Goal: Entertainment & Leisure: Consume media (video, audio)

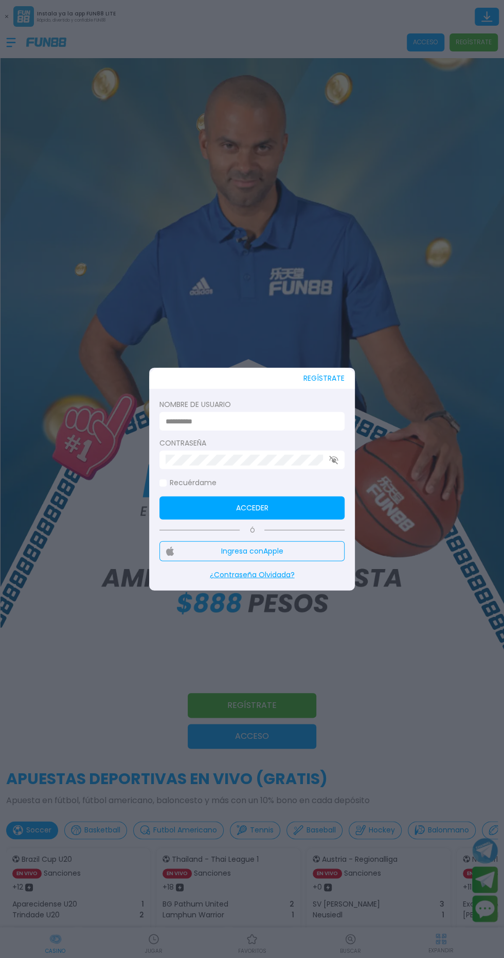
click at [277, 421] on input at bounding box center [249, 421] width 167 height 11
type input "**********"
click button "Acceder" at bounding box center [251, 507] width 185 height 23
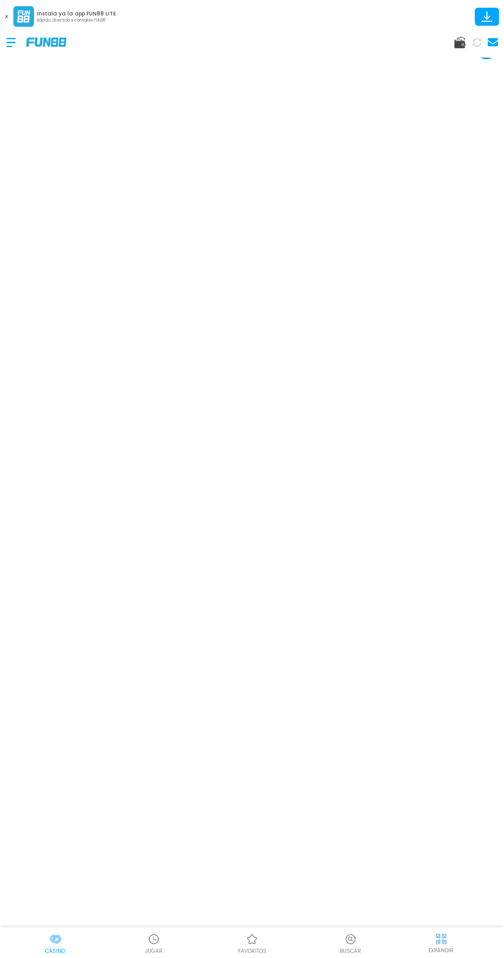
click at [10, 17] on button at bounding box center [6, 16] width 13 height 13
click at [42, 15] on img at bounding box center [46, 15] width 40 height 9
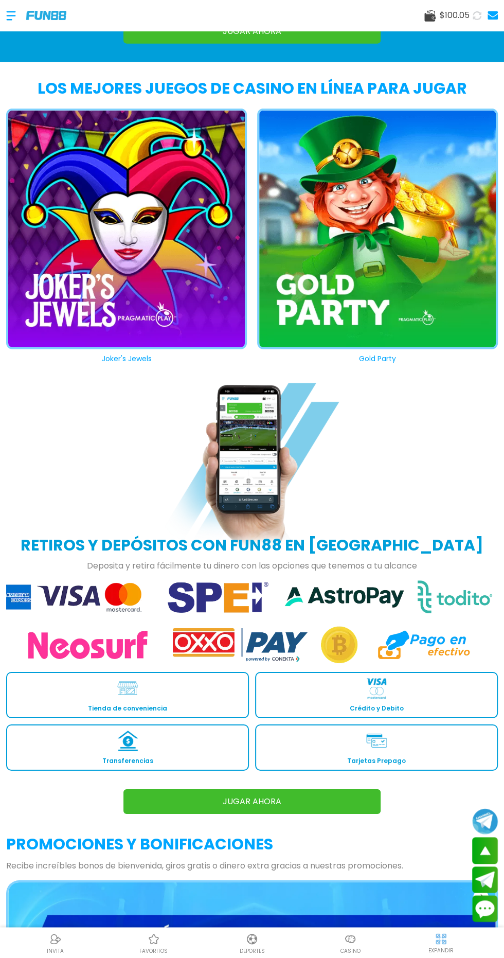
scroll to position [1153, 0]
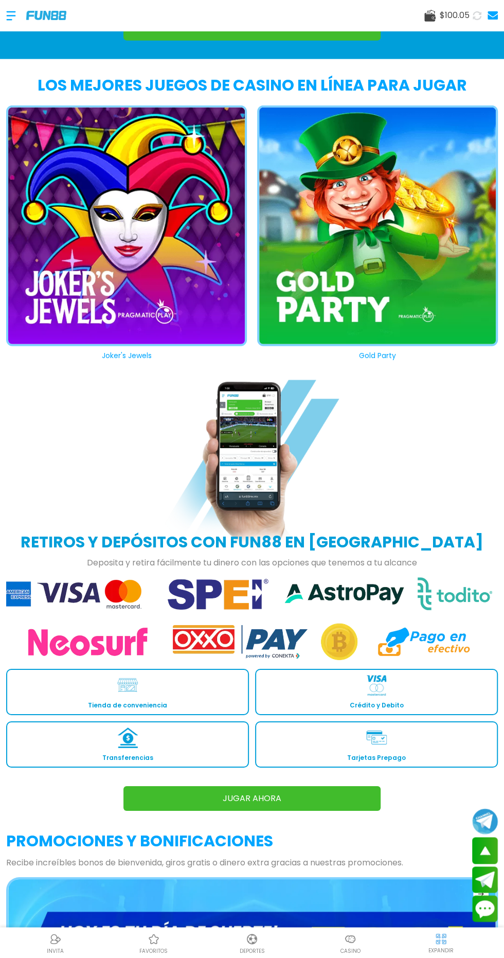
click at [363, 288] on button "Gold Party" at bounding box center [372, 233] width 251 height 256
click at [410, 181] on div at bounding box center [377, 227] width 241 height 245
